Goal: Communication & Community: Answer question/provide support

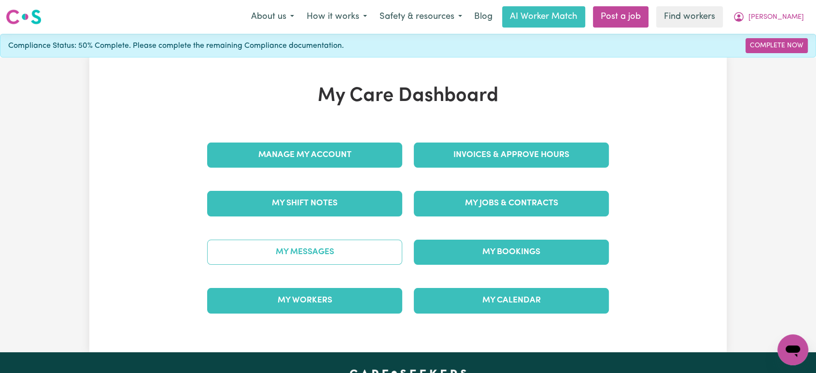
click at [319, 255] on link "My Messages" at bounding box center [304, 252] width 195 height 25
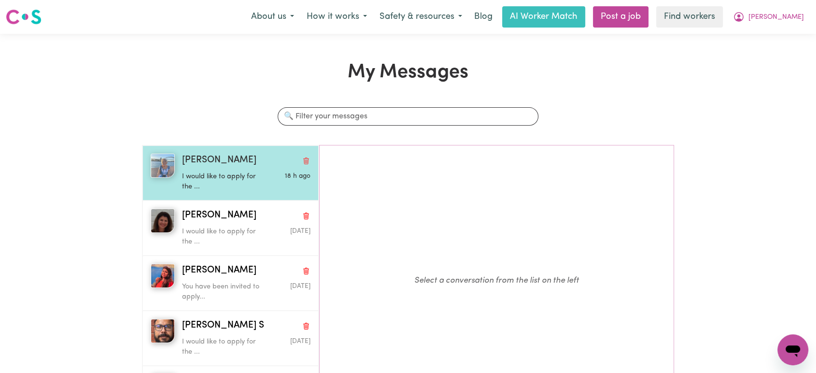
click at [250, 169] on div "I would like to apply for the ..." at bounding box center [225, 180] width 86 height 25
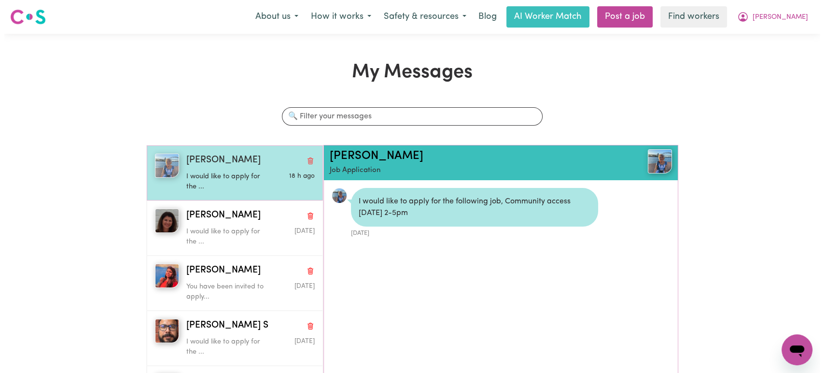
scroll to position [5, 0]
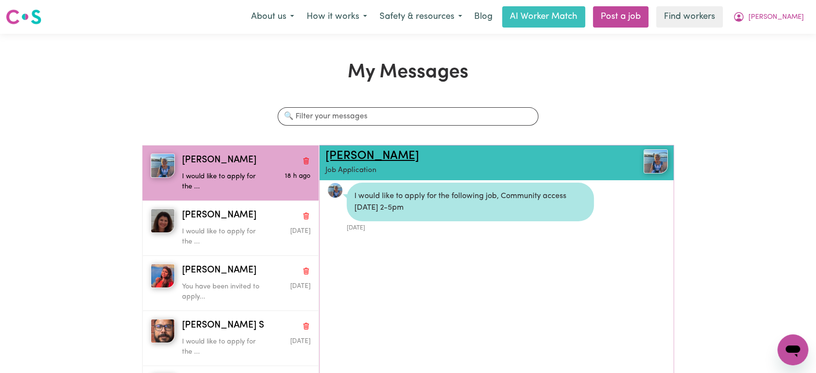
click at [359, 156] on link "[PERSON_NAME]" at bounding box center [372, 156] width 94 height 12
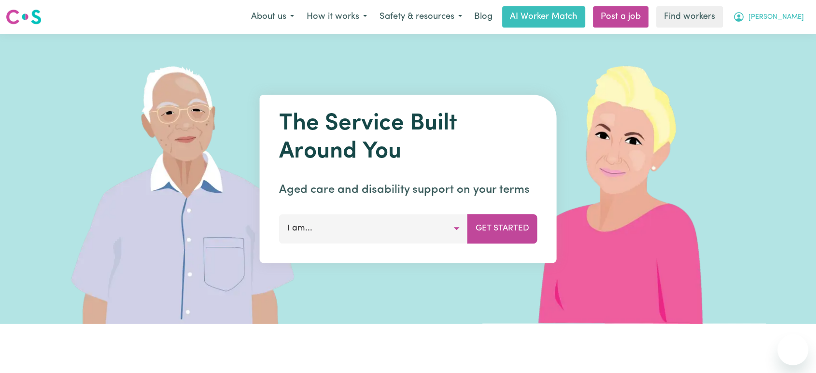
click at [789, 22] on span "[PERSON_NAME]" at bounding box center [776, 17] width 56 height 11
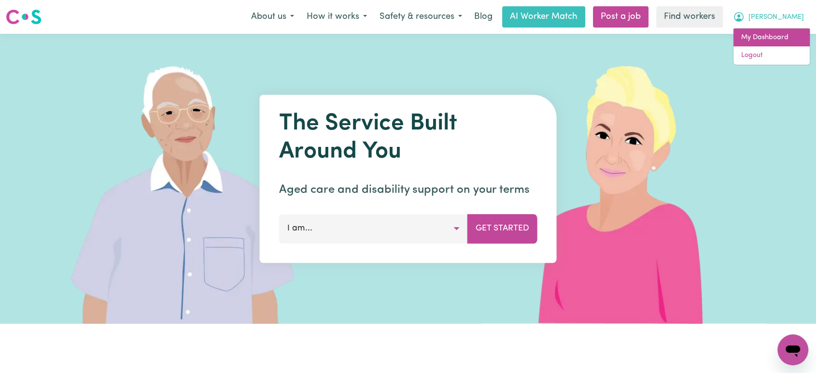
click at [780, 33] on link "My Dashboard" at bounding box center [772, 37] width 76 height 18
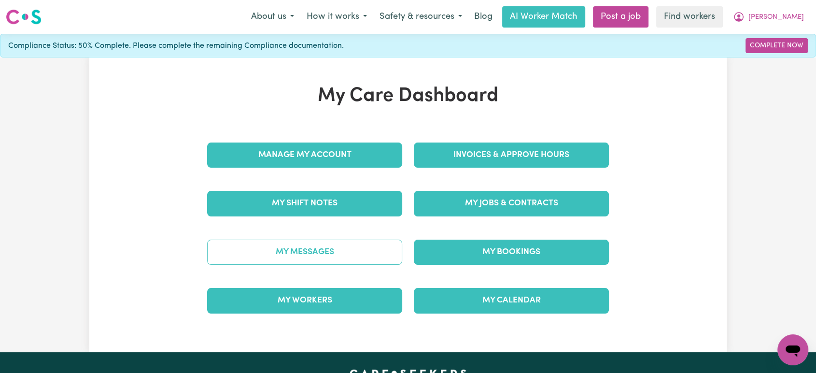
click at [338, 250] on link "My Messages" at bounding box center [304, 252] width 195 height 25
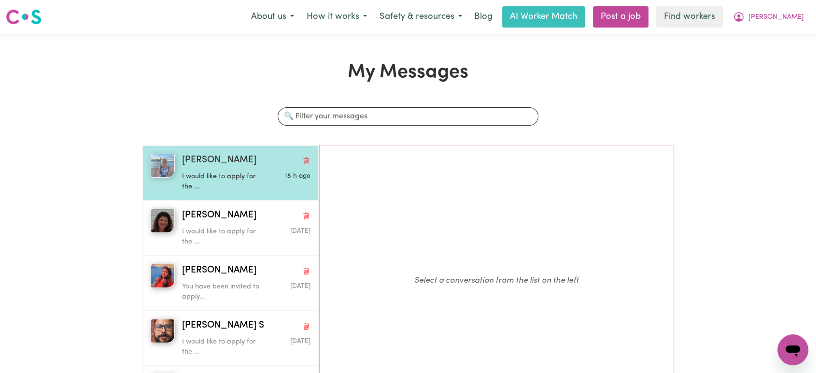
click at [240, 166] on div "[PERSON_NAME]" at bounding box center [246, 161] width 129 height 14
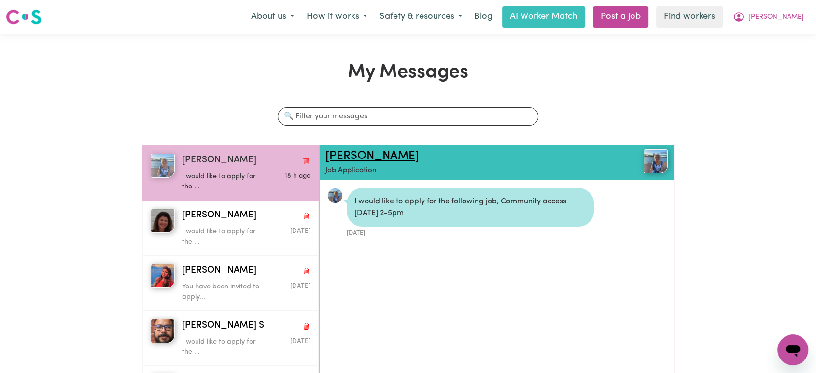
scroll to position [5, 0]
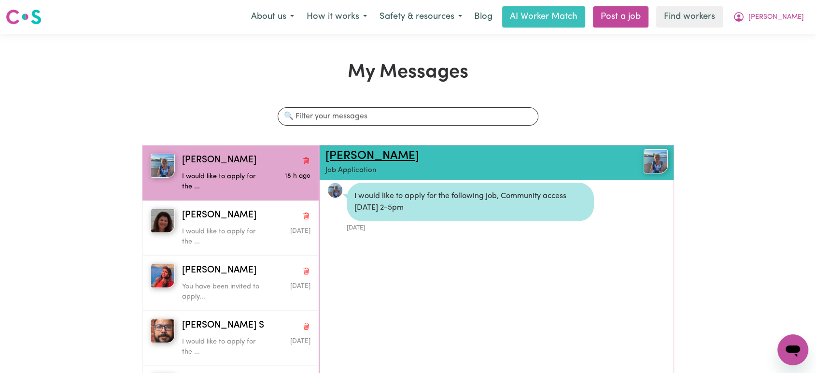
click at [370, 159] on link "[PERSON_NAME]" at bounding box center [372, 156] width 94 height 12
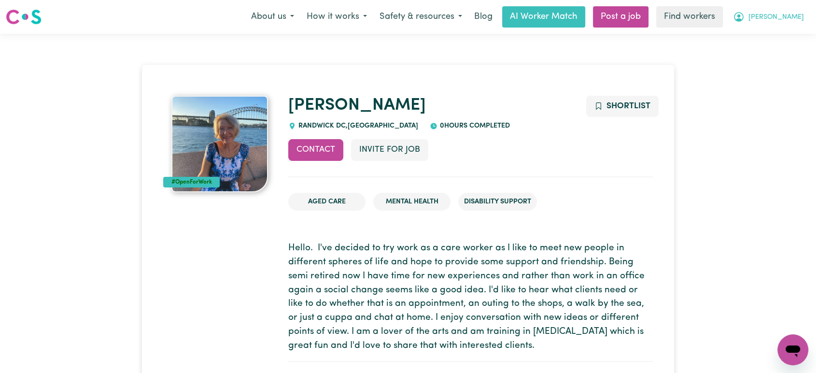
click at [784, 26] on button "[PERSON_NAME]" at bounding box center [769, 17] width 84 height 20
click at [770, 58] on link "Logout" at bounding box center [772, 55] width 76 height 18
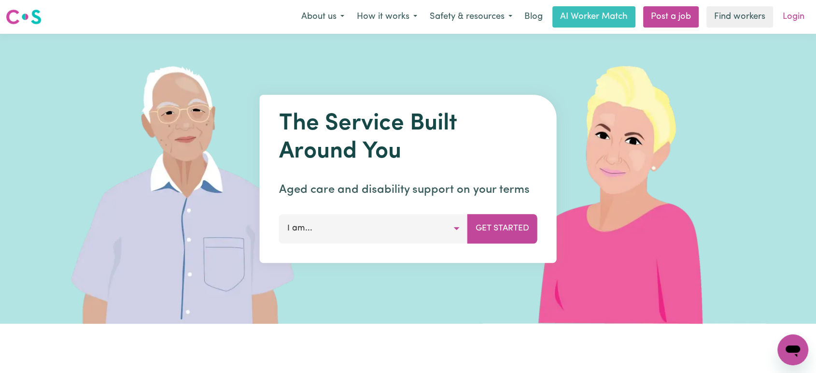
click at [801, 14] on link "Login" at bounding box center [793, 16] width 33 height 21
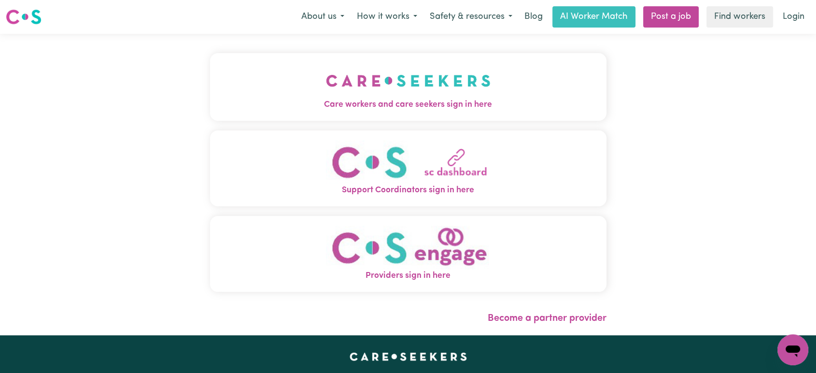
click at [466, 64] on img "Care workers and care seekers sign in here" at bounding box center [408, 81] width 165 height 36
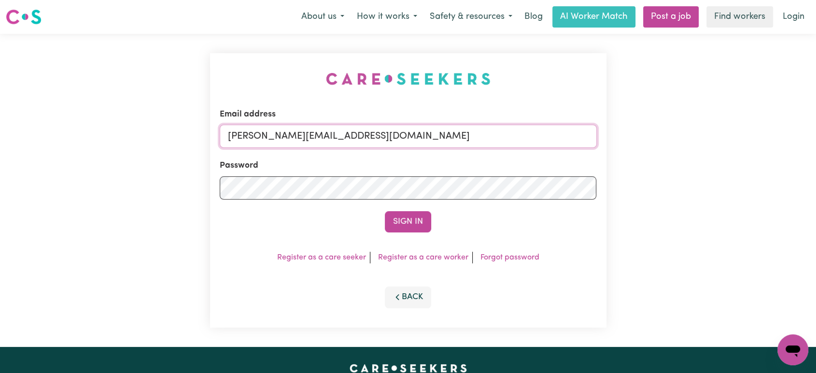
click at [370, 142] on input "lindsay@careseekers.com.au" at bounding box center [408, 136] width 377 height 23
drag, startPoint x: 434, startPoint y: 133, endPoint x: 279, endPoint y: 123, distance: 155.9
click at [279, 123] on div "Email address superuser~CaronuttingMMJ@careseekers.com.au" at bounding box center [408, 128] width 377 height 40
type input "superuser~parisdalati@careseekers.com.au"
click at [385, 211] on button "Sign In" at bounding box center [408, 221] width 46 height 21
